Goal: Information Seeking & Learning: Check status

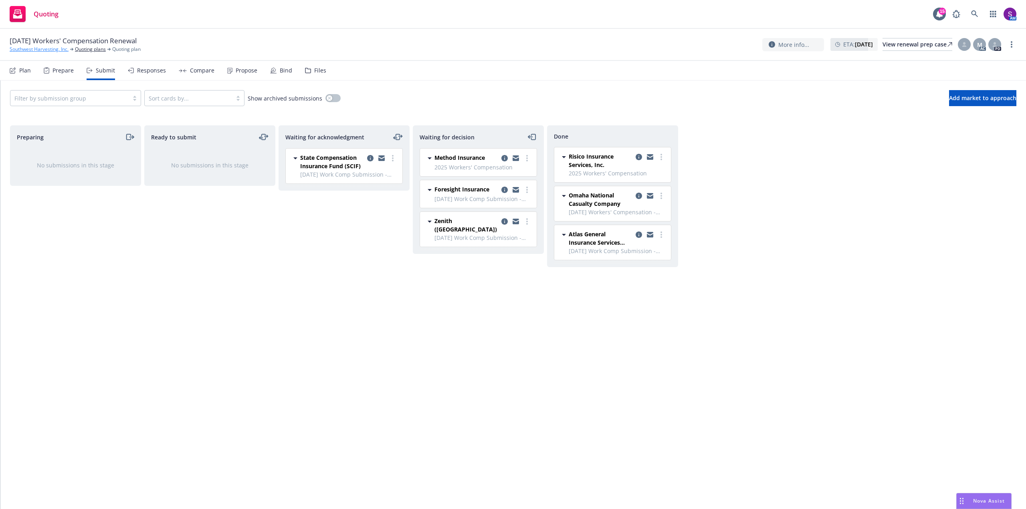
click at [38, 48] on link "Southwest Harvesting, Inc." at bounding box center [39, 49] width 59 height 7
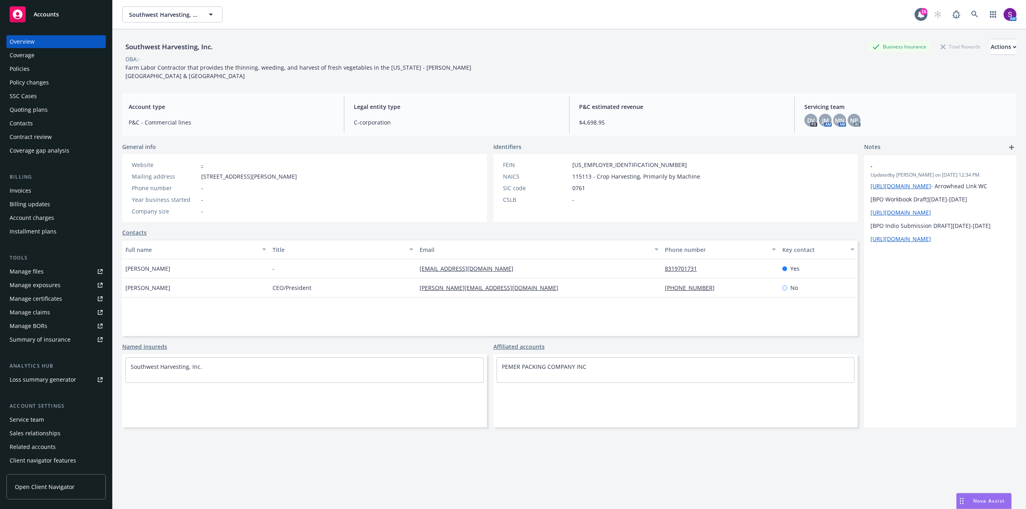
click at [47, 271] on link "Manage files" at bounding box center [55, 271] width 99 height 13
click at [991, 48] on div "Actions" at bounding box center [1004, 46] width 26 height 15
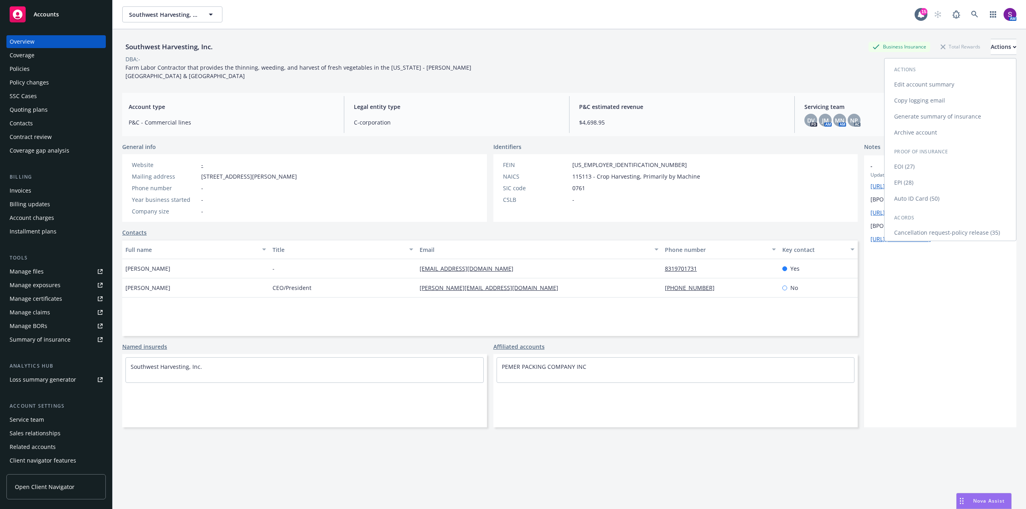
click at [921, 102] on link "Copy logging email" at bounding box center [950, 101] width 131 height 16
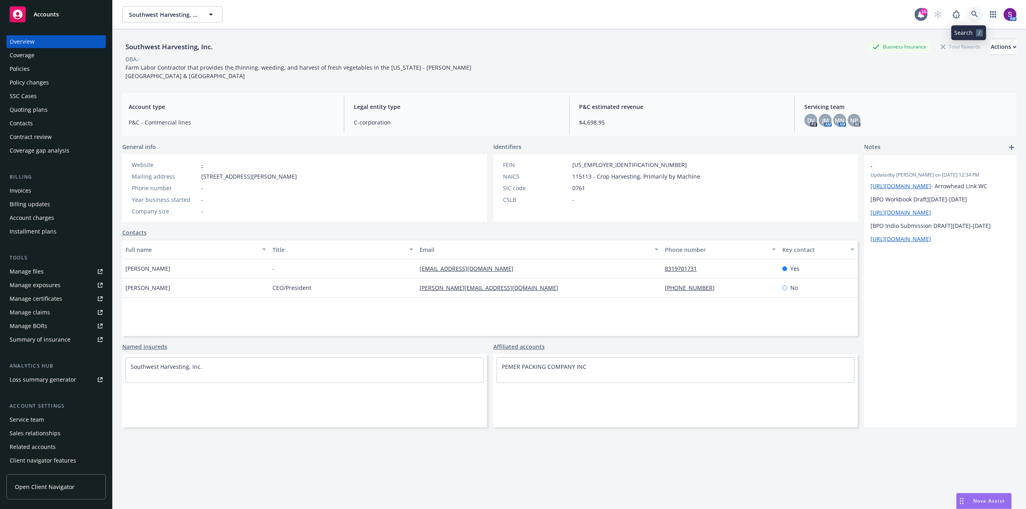
click at [967, 14] on link at bounding box center [975, 14] width 16 height 16
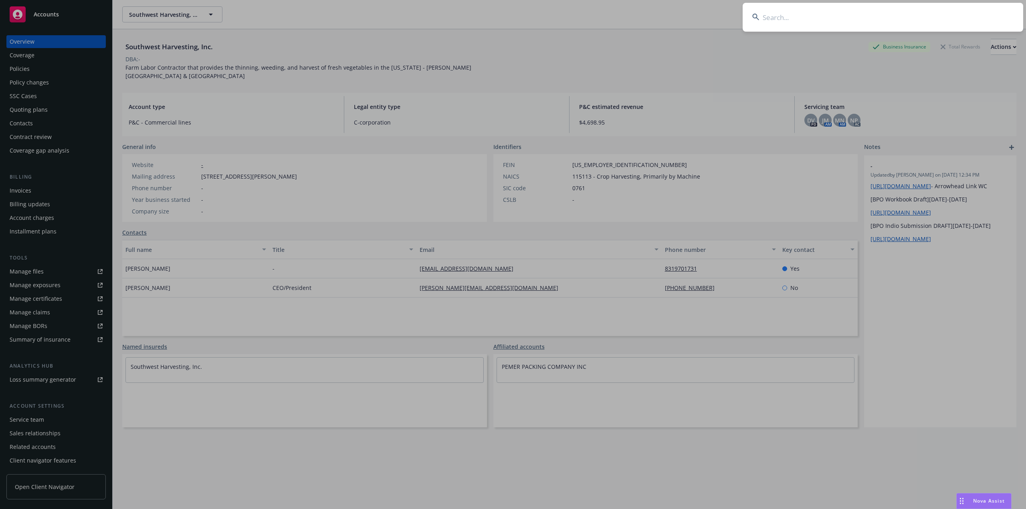
type input "Theresa Hessling Charter"
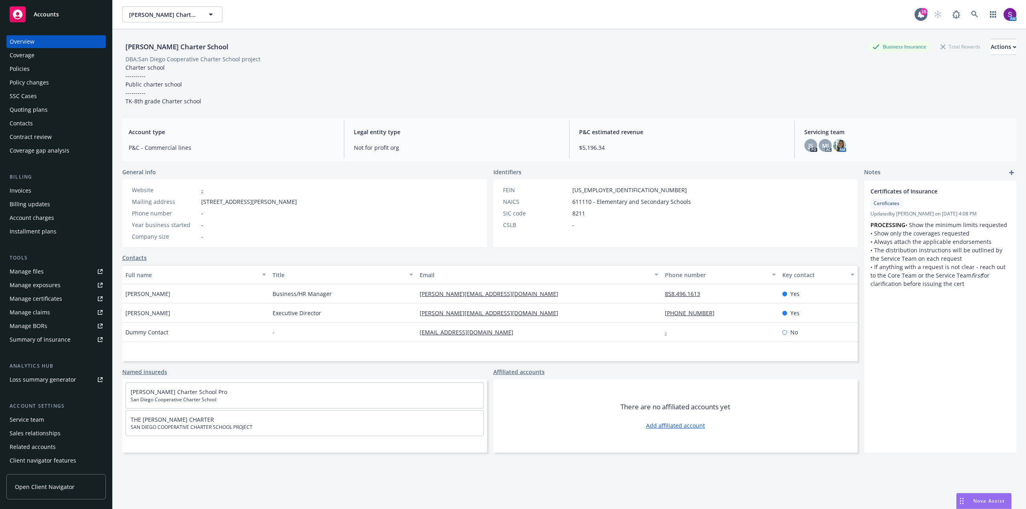
click at [38, 105] on div "Quoting plans" at bounding box center [29, 109] width 38 height 13
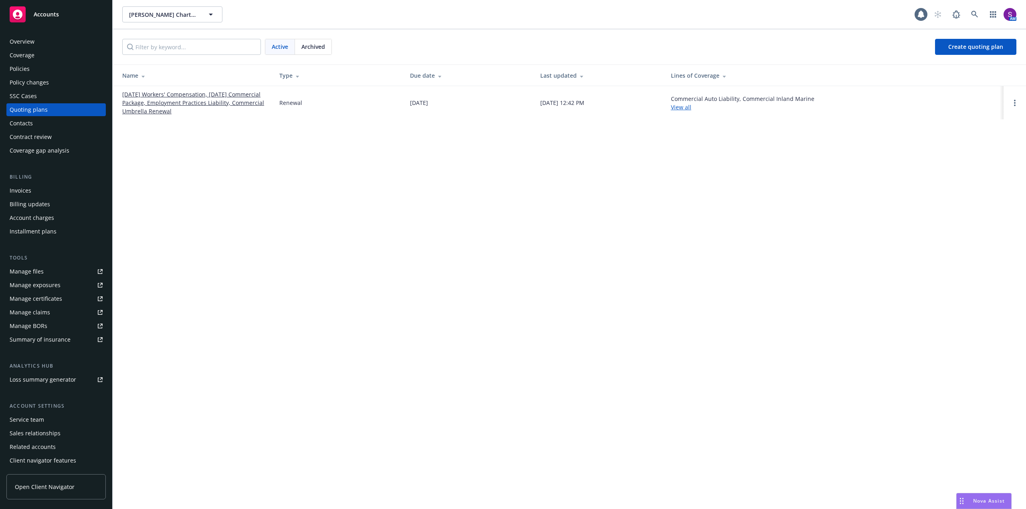
click at [183, 99] on link "08/01/25 Workers' Compensation, 08/20/25 Commercial Package, Employment Practic…" at bounding box center [194, 102] width 144 height 25
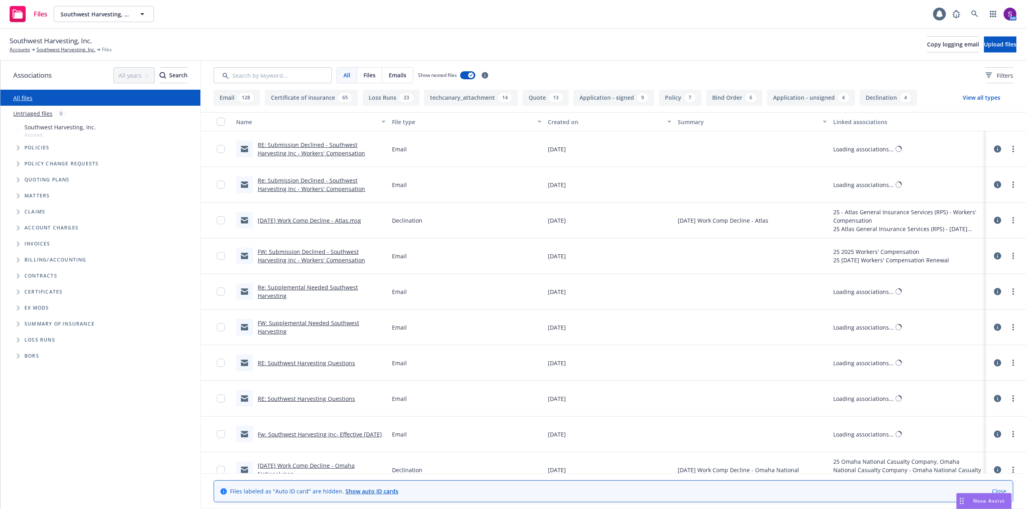
click at [256, 73] on input "Search by keyword..." at bounding box center [273, 75] width 118 height 16
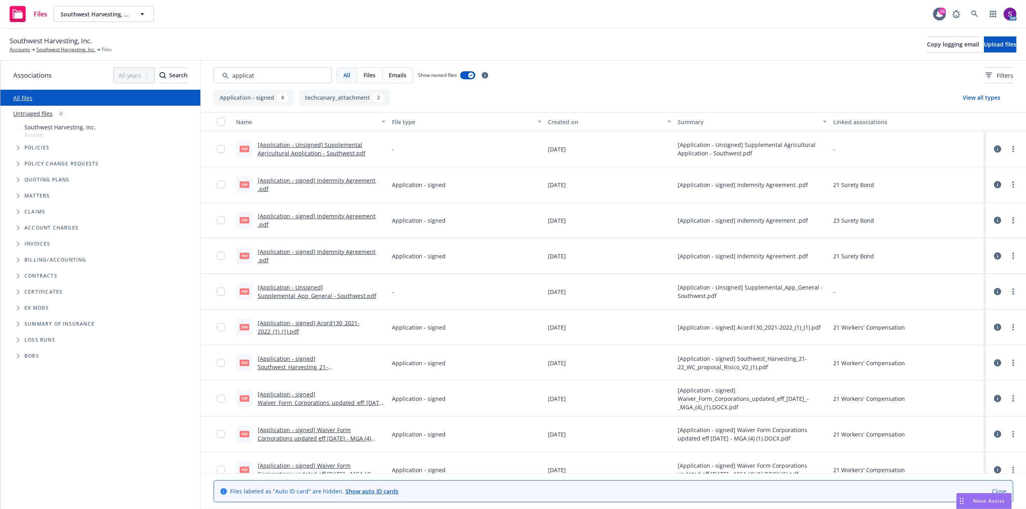
type input "applicat"
click at [327, 148] on link "[Application - Unsigned] Supplemental Agricultural Application - Southwest.pdf" at bounding box center [312, 149] width 108 height 16
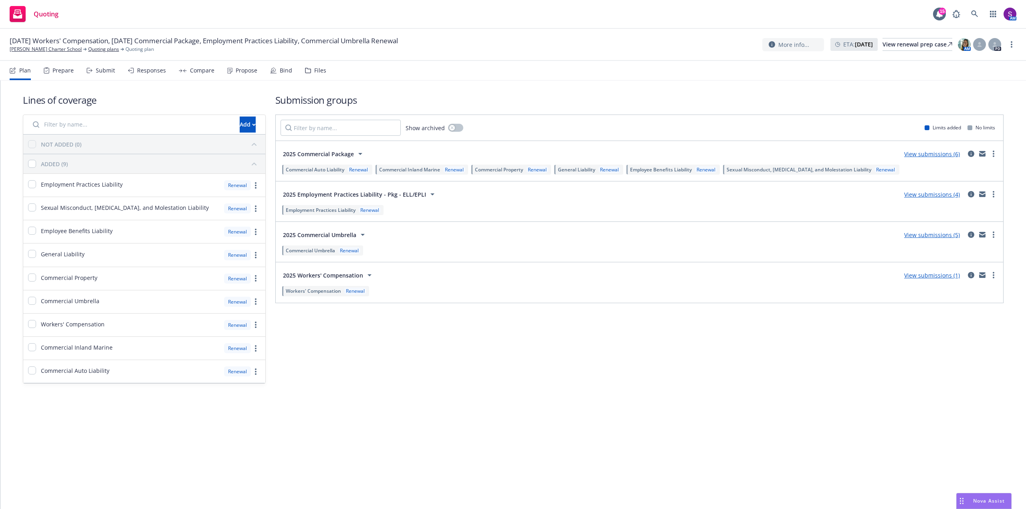
click at [59, 70] on div "Prepare" at bounding box center [63, 70] width 21 height 6
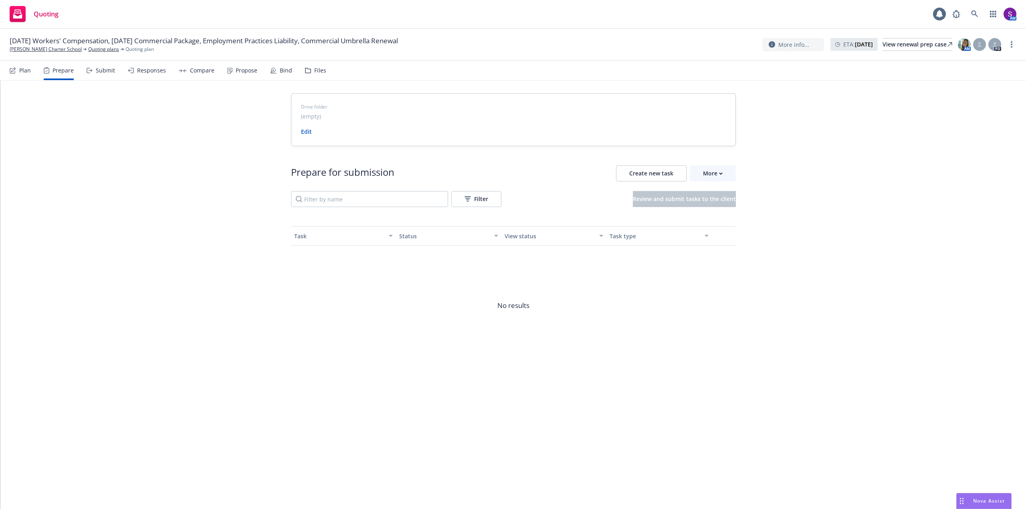
click at [107, 71] on div "Submit" at bounding box center [105, 70] width 19 height 6
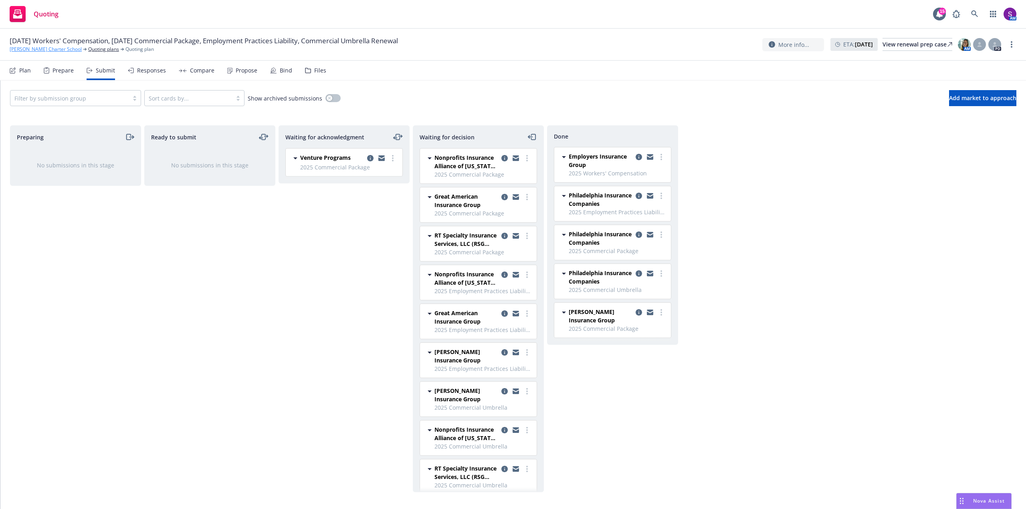
click at [39, 49] on link "Theresa Hessling Charter School" at bounding box center [46, 49] width 72 height 7
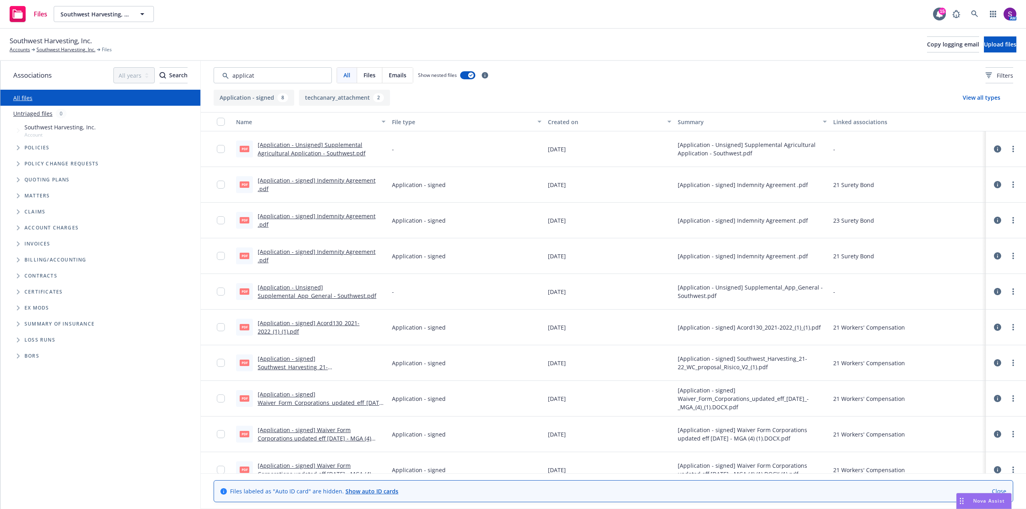
click at [318, 147] on link "[Application - Unsigned] Supplemental Agricultural Application - Southwest.pdf" at bounding box center [312, 149] width 108 height 16
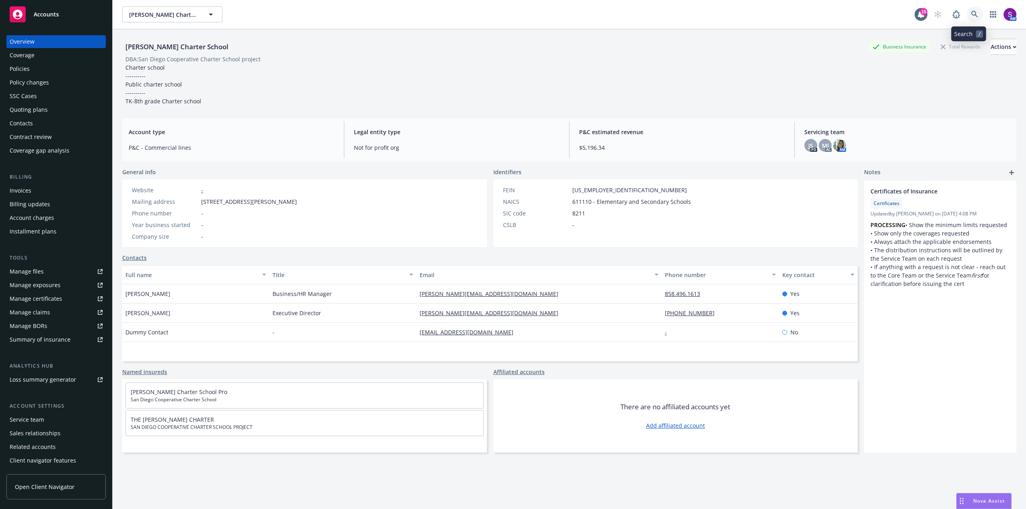
click at [973, 16] on link at bounding box center [975, 14] width 16 height 16
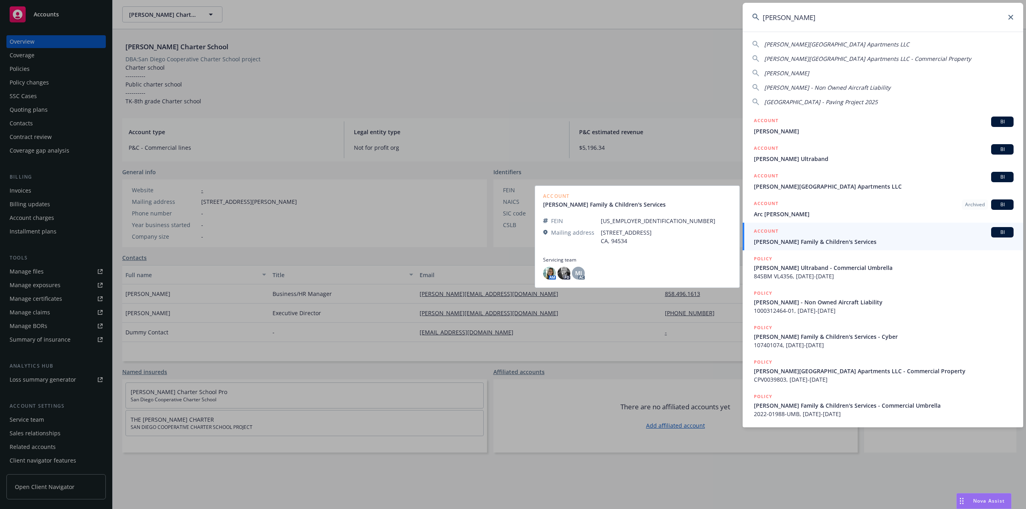
type input "solano"
click at [832, 237] on div "ACCOUNT BI" at bounding box center [884, 232] width 260 height 10
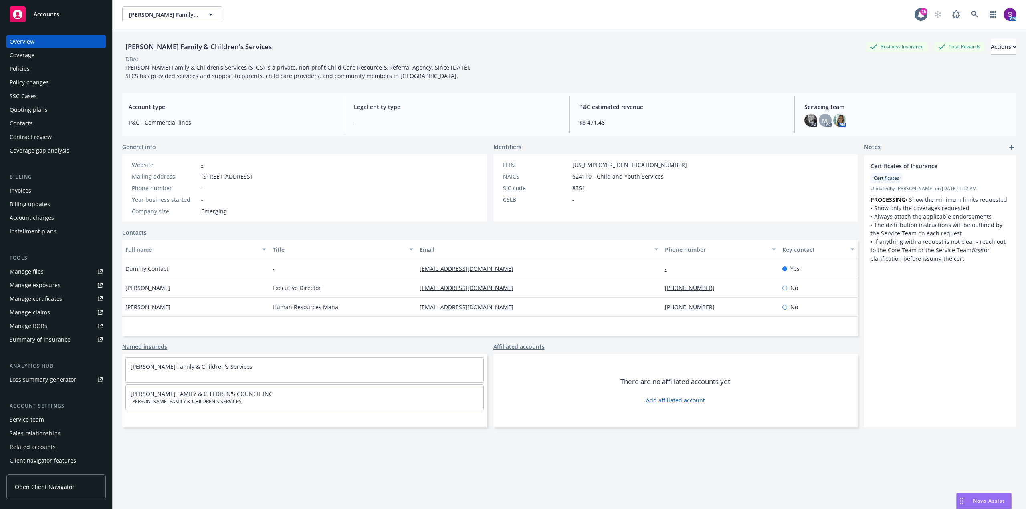
click at [40, 68] on div "Policies" at bounding box center [56, 69] width 93 height 13
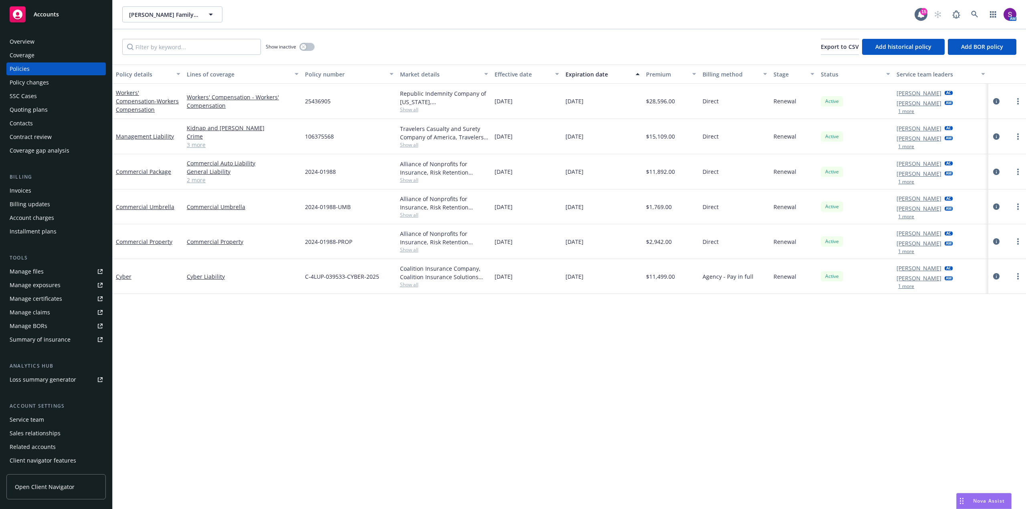
click at [43, 110] on div "Quoting plans" at bounding box center [29, 109] width 38 height 13
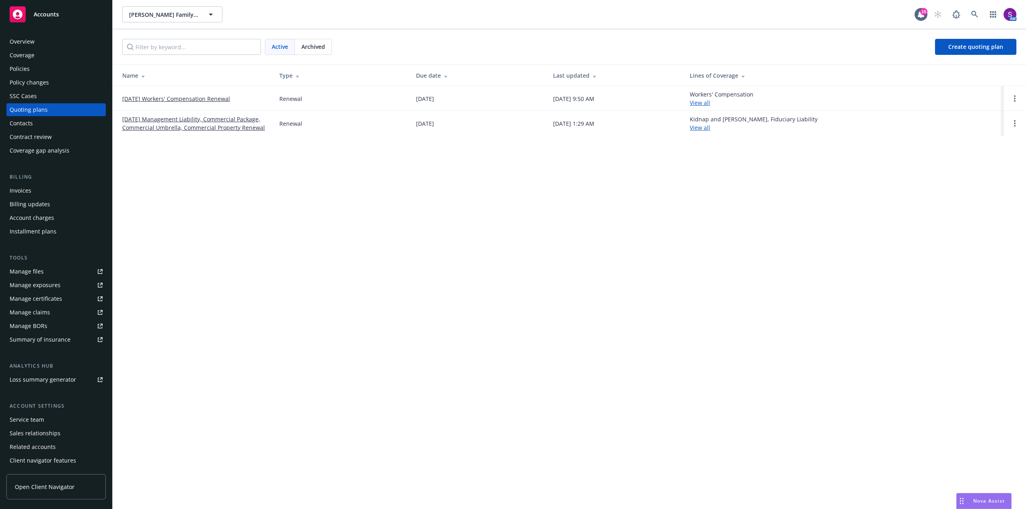
click at [162, 95] on link "09/01/25 Workers' Compensation Renewal" at bounding box center [176, 99] width 108 height 8
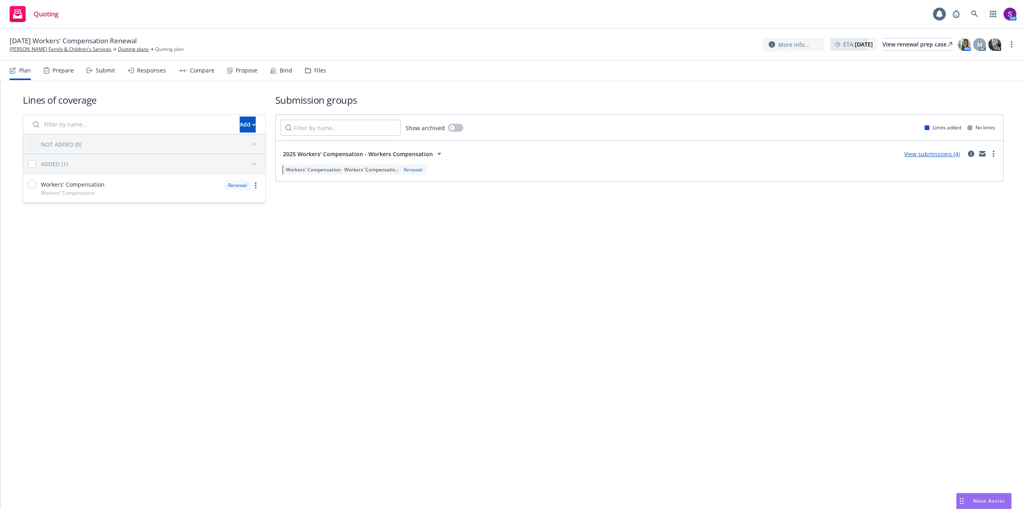
click at [104, 70] on div "Submit" at bounding box center [105, 70] width 19 height 6
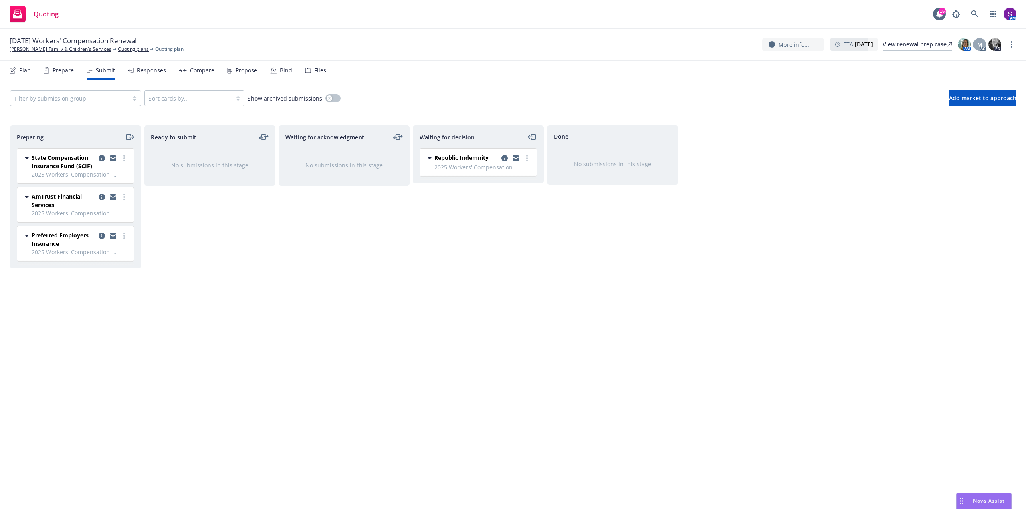
click at [147, 70] on div "Responses" at bounding box center [151, 70] width 29 height 6
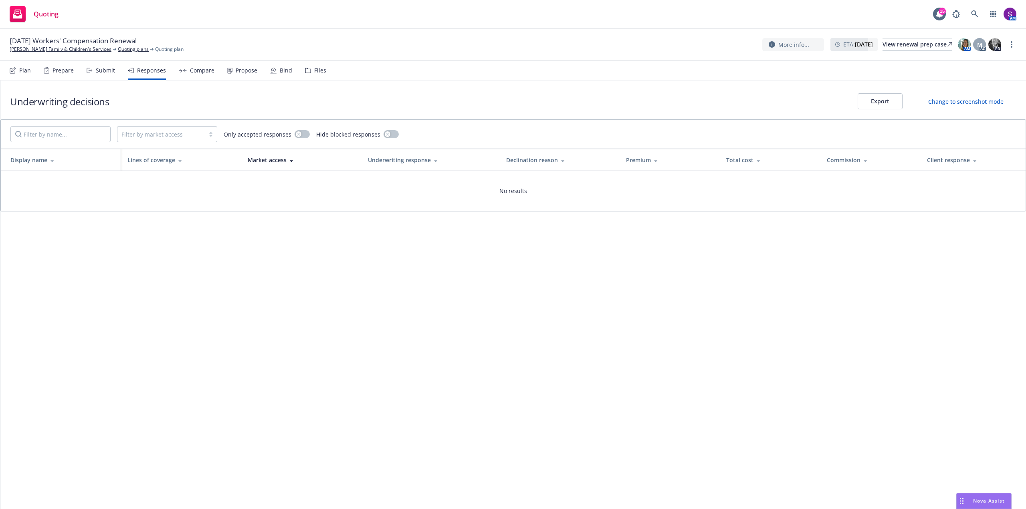
click at [208, 69] on div "Compare" at bounding box center [202, 70] width 24 height 6
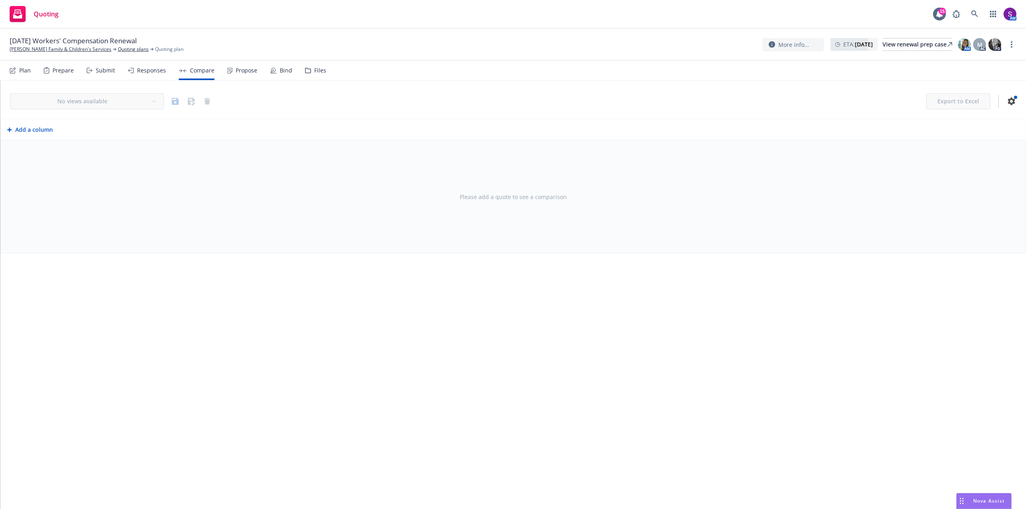
click at [317, 69] on div "Files" at bounding box center [320, 70] width 12 height 6
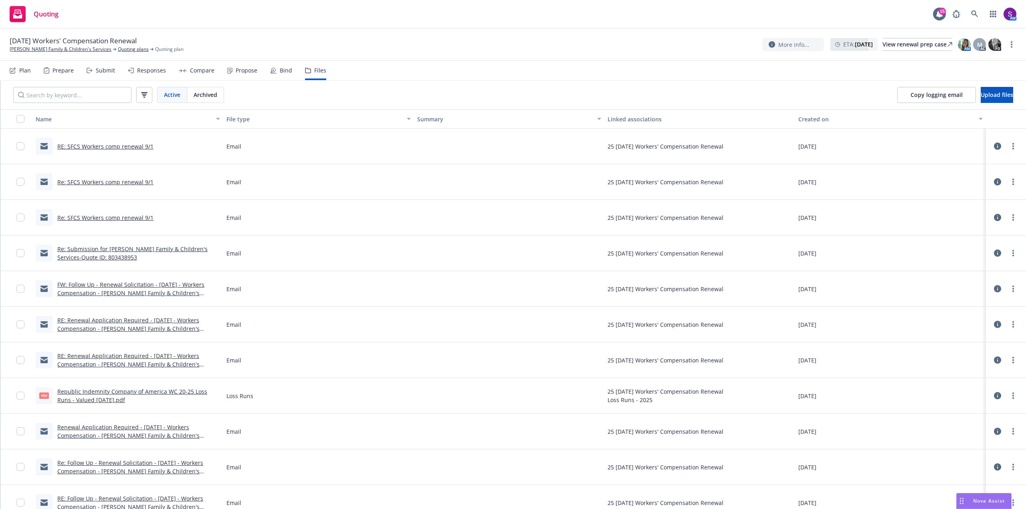
click at [96, 215] on link "Re: SFCS Workers comp renewal 9/1" at bounding box center [105, 218] width 96 height 8
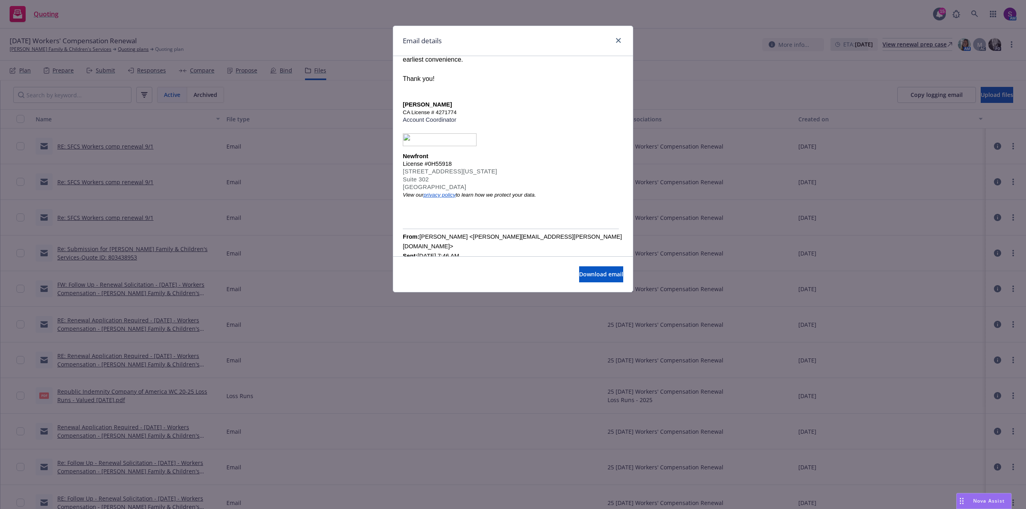
scroll to position [80, 0]
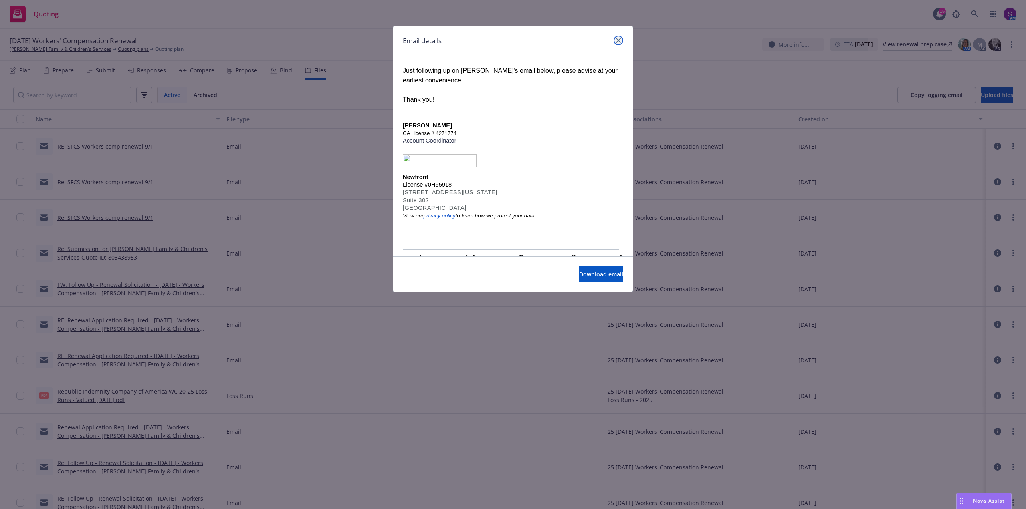
click at [620, 37] on link "close" at bounding box center [619, 41] width 10 height 10
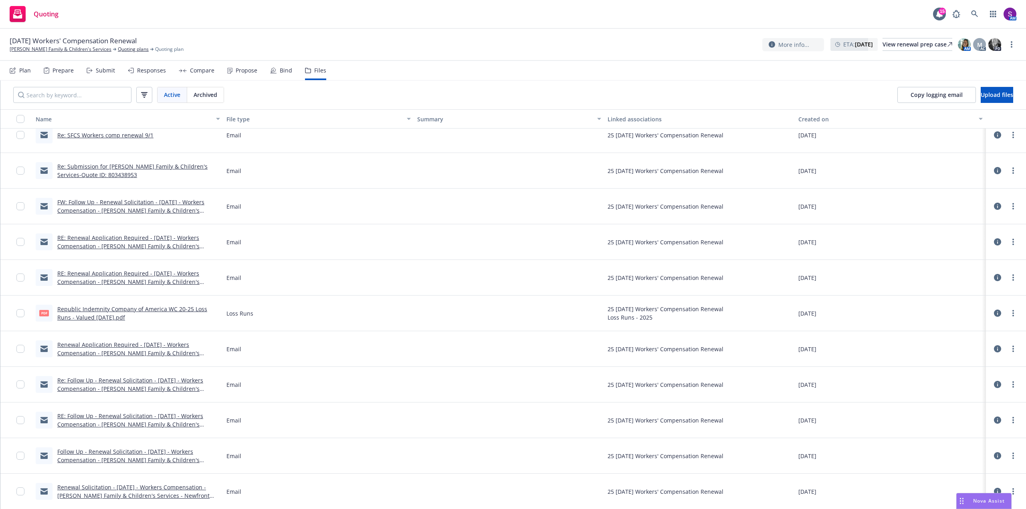
scroll to position [0, 0]
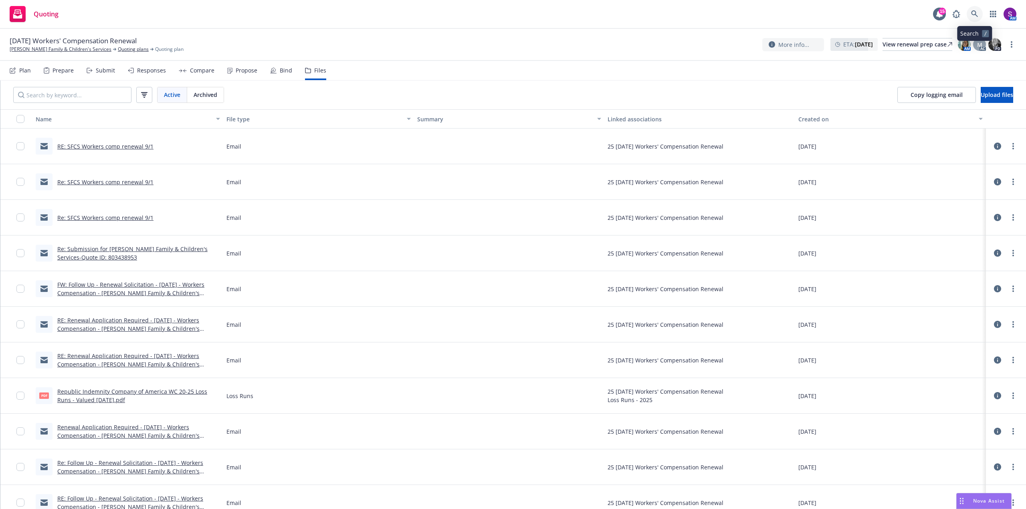
click at [969, 17] on link at bounding box center [975, 14] width 16 height 16
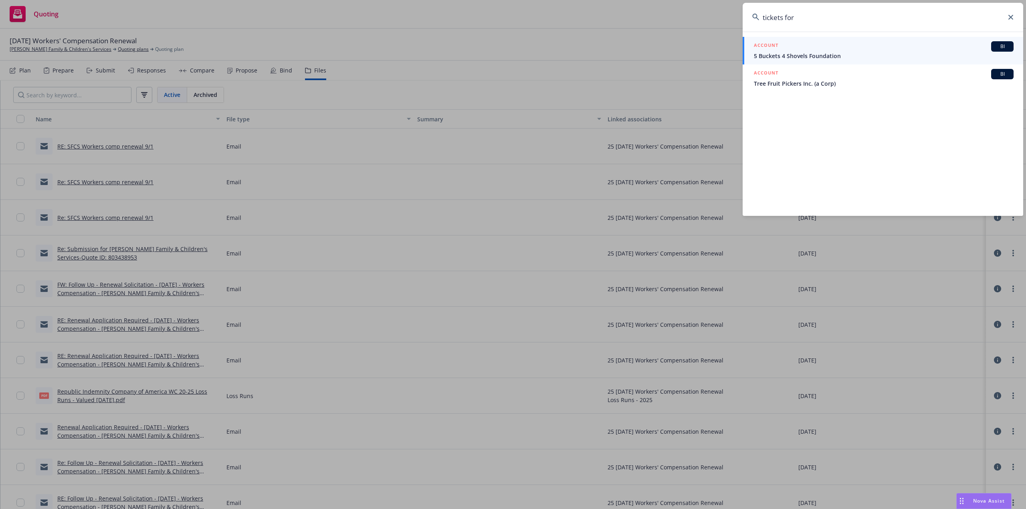
type input "tickets for"
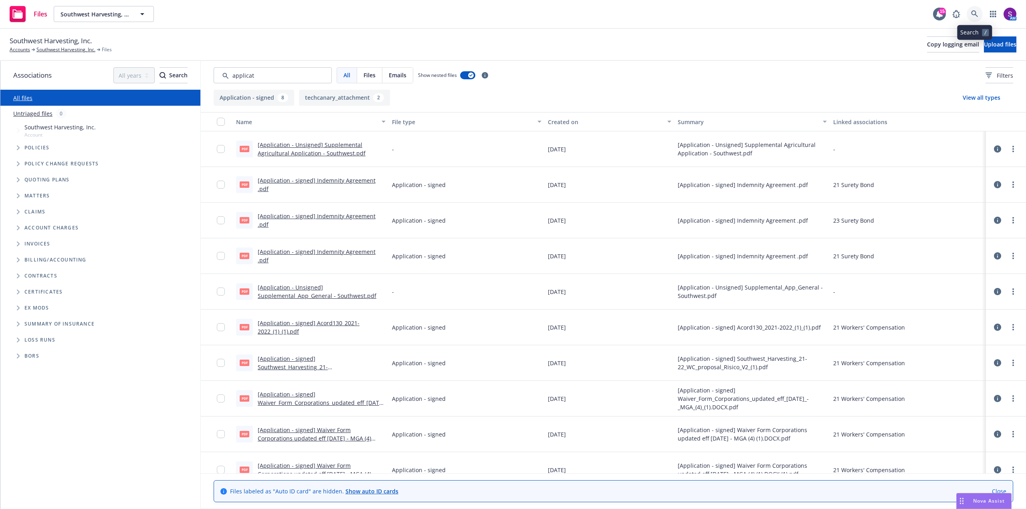
click at [973, 10] on icon at bounding box center [974, 13] width 7 height 7
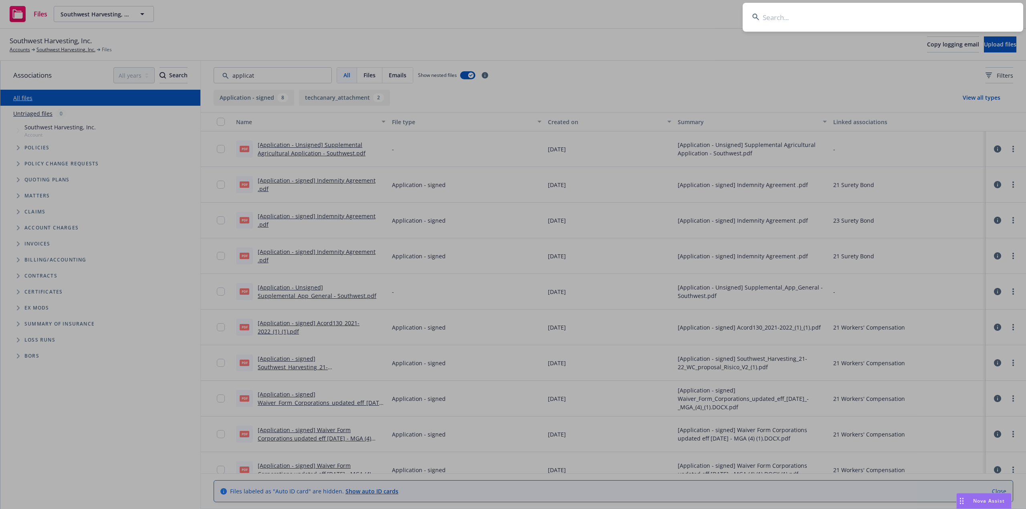
click at [795, 16] on input at bounding box center [883, 17] width 281 height 29
type input "[PERSON_NAME]"
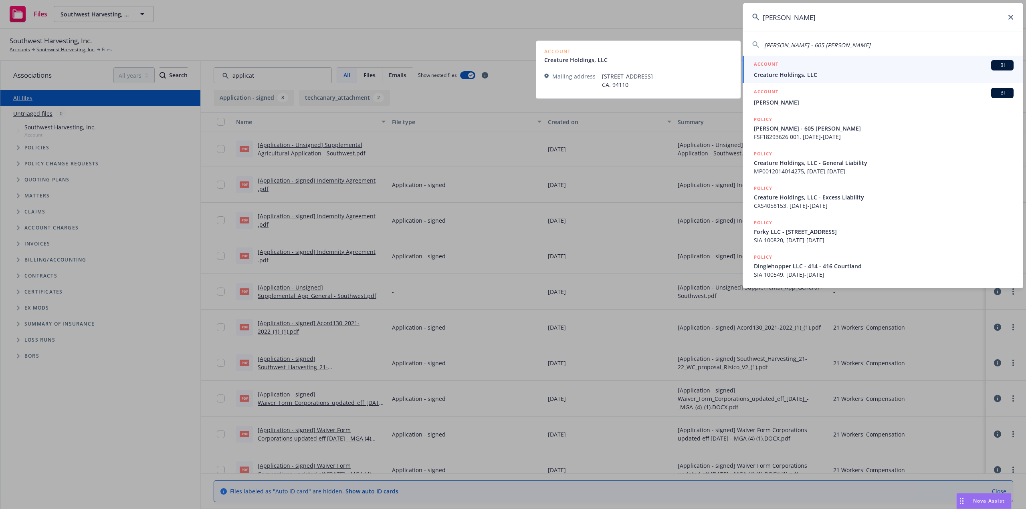
click at [825, 72] on span "Creature Holdings, LLC" at bounding box center [884, 75] width 260 height 8
